Goal: Check status: Check status

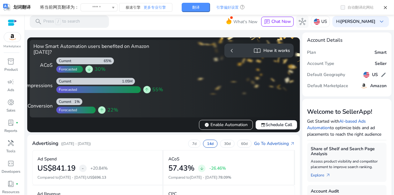
scroll to position [135, 0]
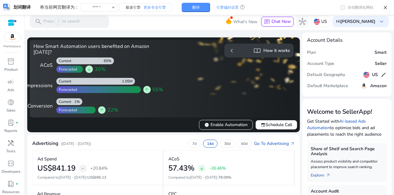
scroll to position [135, 0]
